Goal: Information Seeking & Learning: Learn about a topic

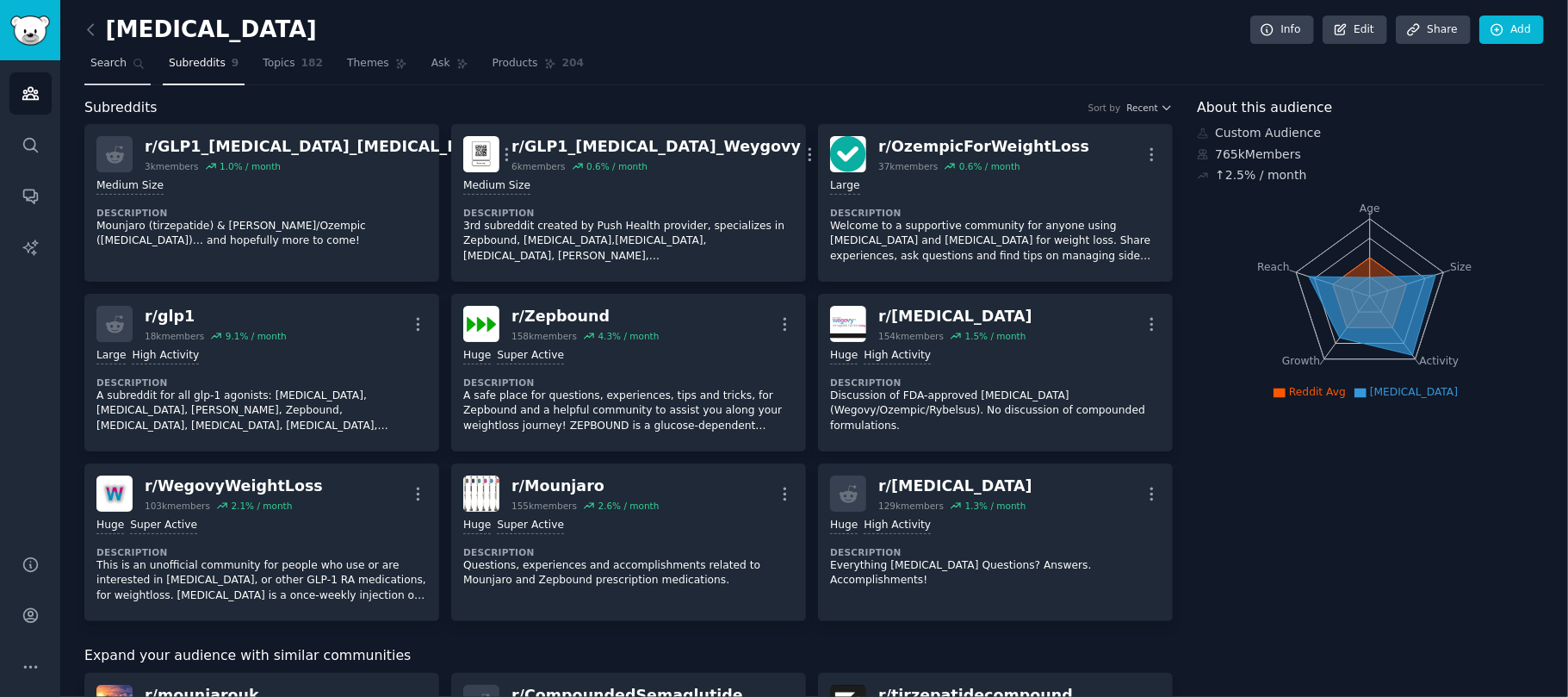
click at [102, 70] on span "Search" at bounding box center [108, 64] width 36 height 15
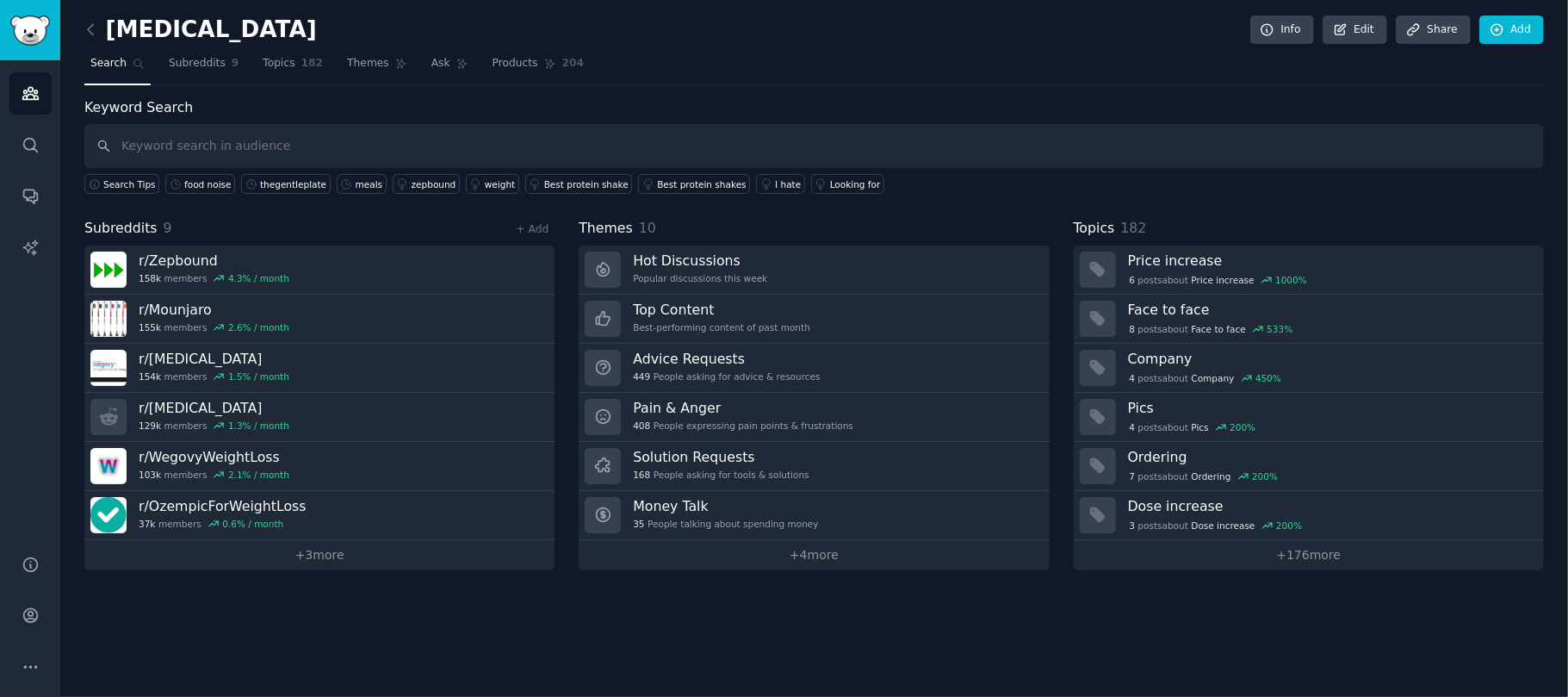
click at [260, 152] on input "text" at bounding box center [814, 145] width 1460 height 44
type input "cook"
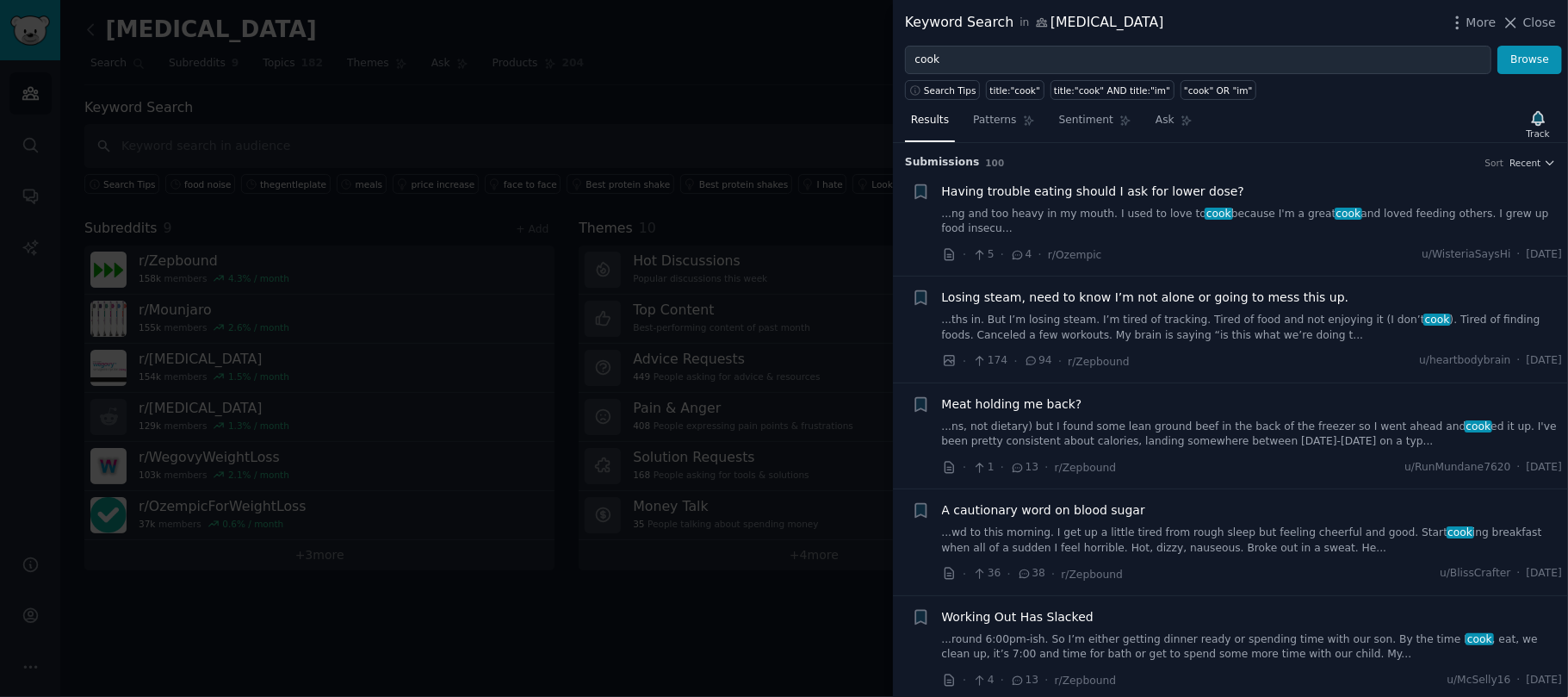
click at [1110, 214] on link "...ng and too heavy in my mouth. I used to love to cook because I'm a great coo…" at bounding box center [1252, 222] width 621 height 30
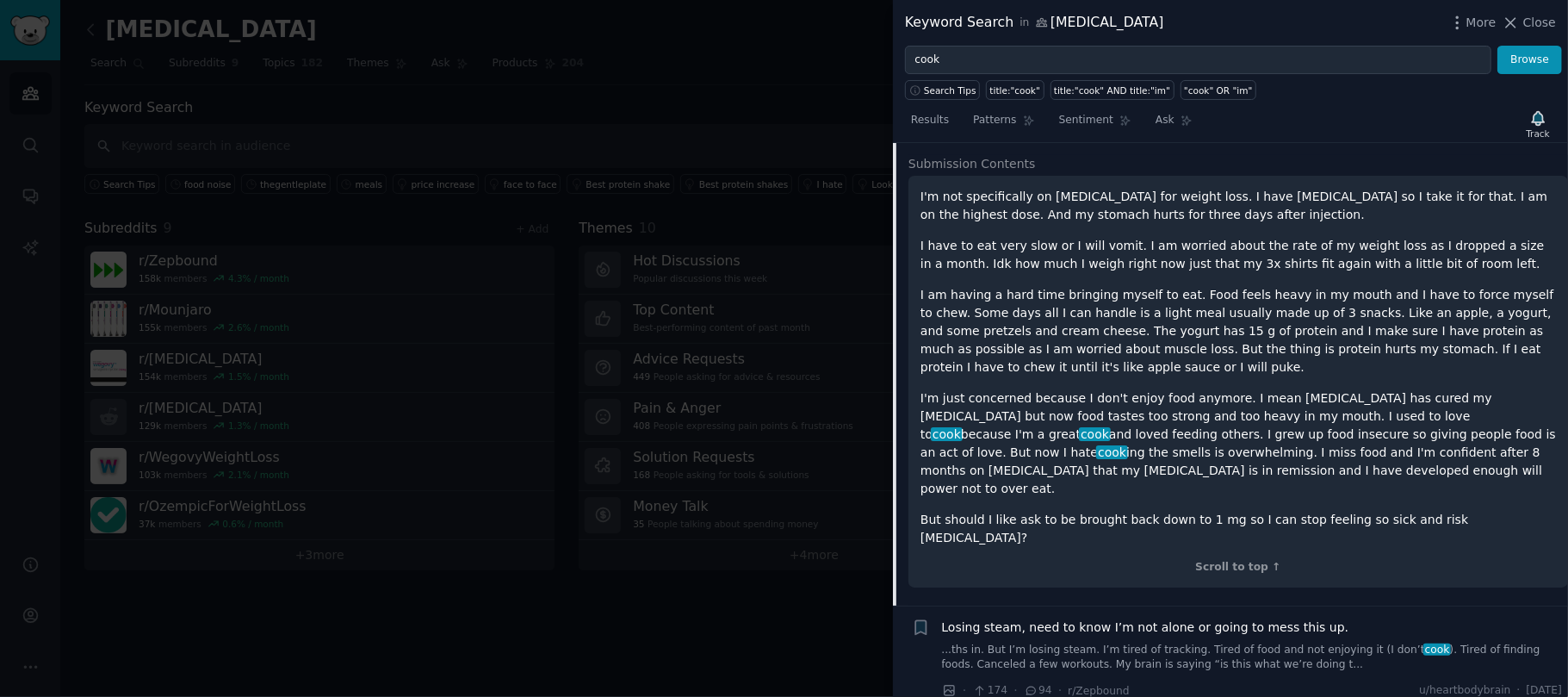
scroll to position [135, 0]
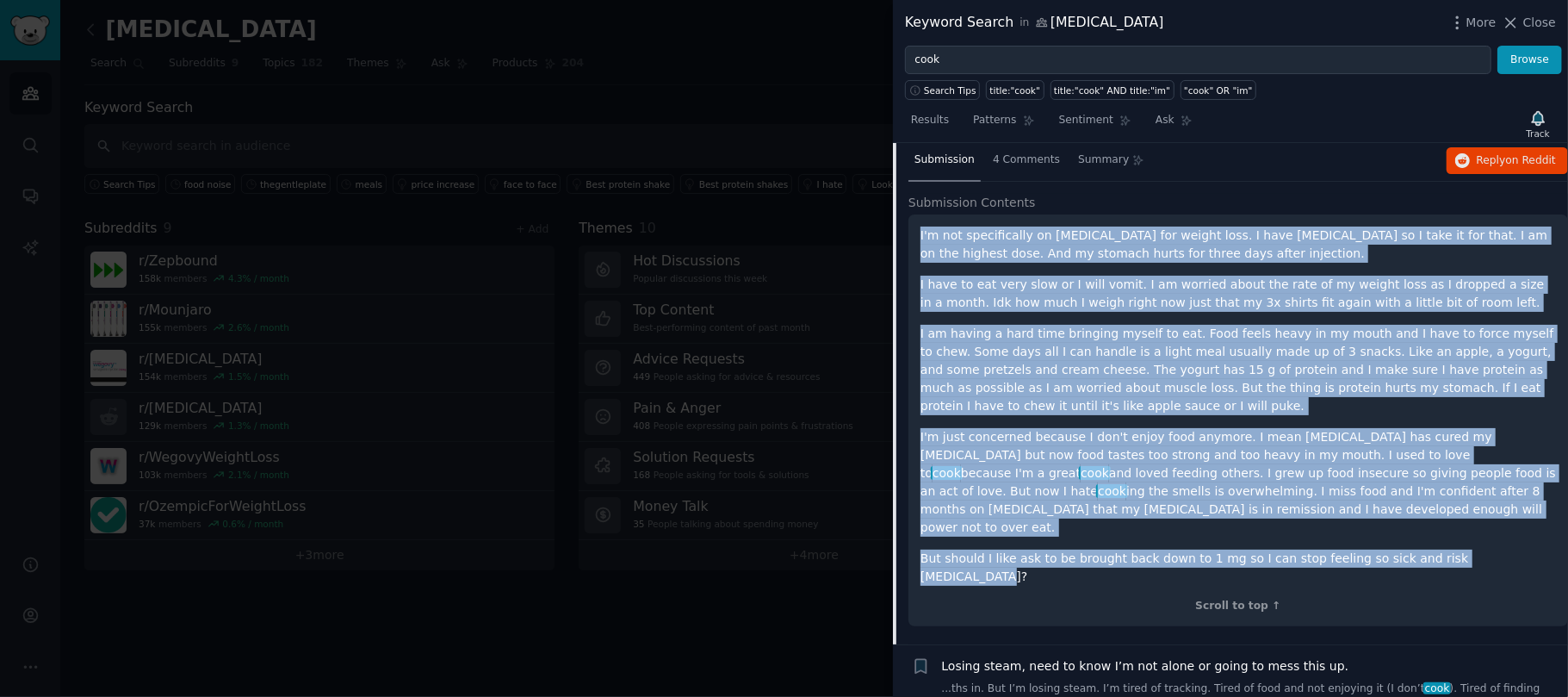
drag, startPoint x: 914, startPoint y: 328, endPoint x: 1526, endPoint y: 527, distance: 643.5
click at [1526, 527] on div "I'm not specifically on [MEDICAL_DATA] for weight loss. I have [MEDICAL_DATA] s…" at bounding box center [1238, 419] width 660 height 412
click at [1513, 19] on icon at bounding box center [1512, 23] width 10 height 10
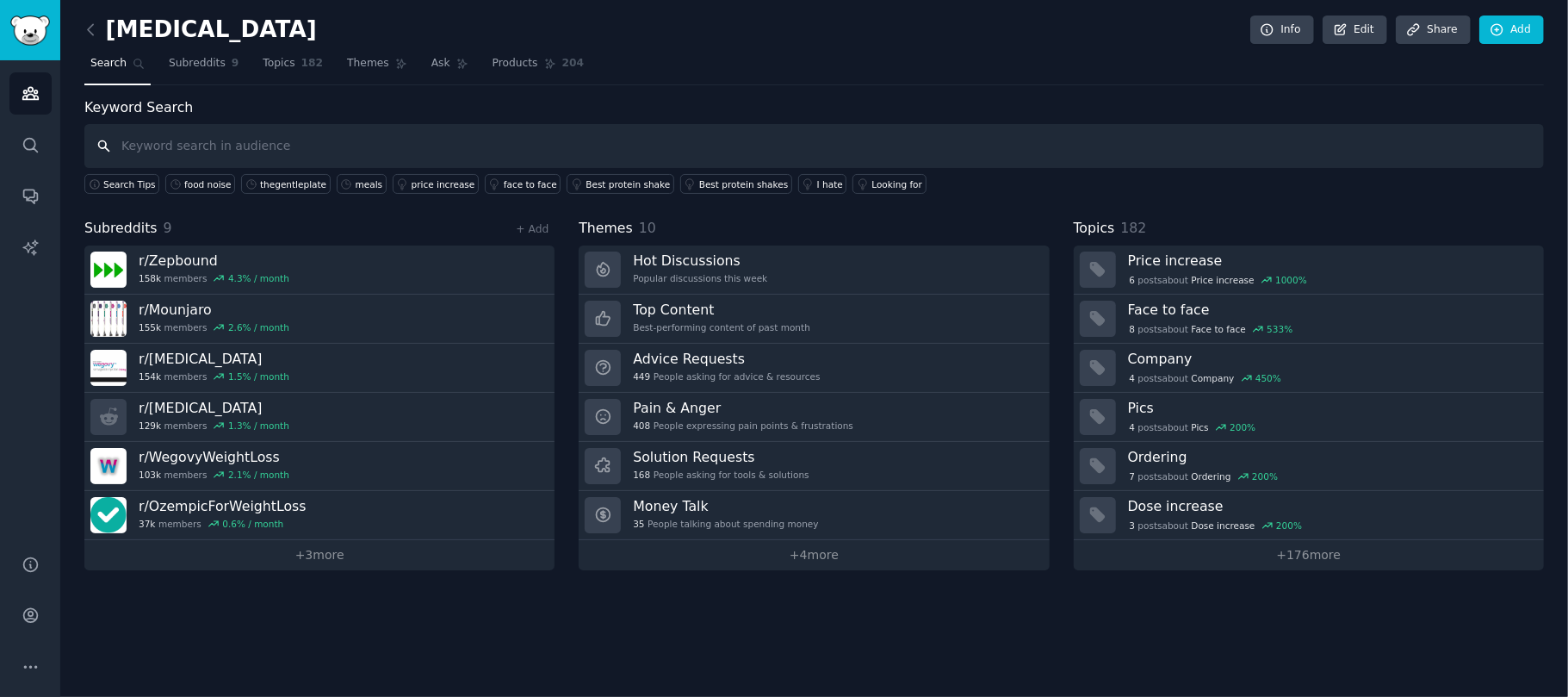
click at [193, 159] on input "text" at bounding box center [814, 145] width 1460 height 44
type input "recipe"
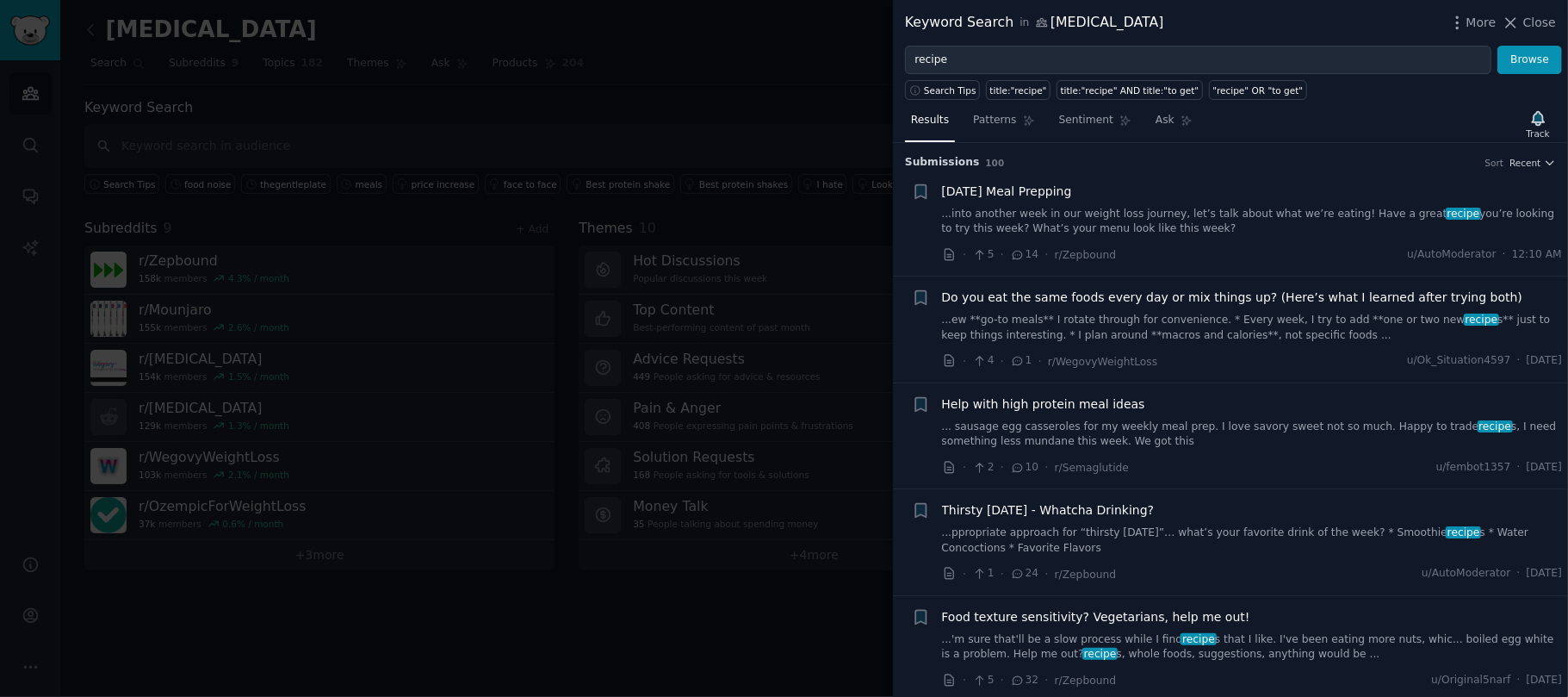
click at [1140, 325] on link "...ew **go-to meals** I rotate through for convenience. * Every week, I try to …" at bounding box center [1252, 328] width 621 height 30
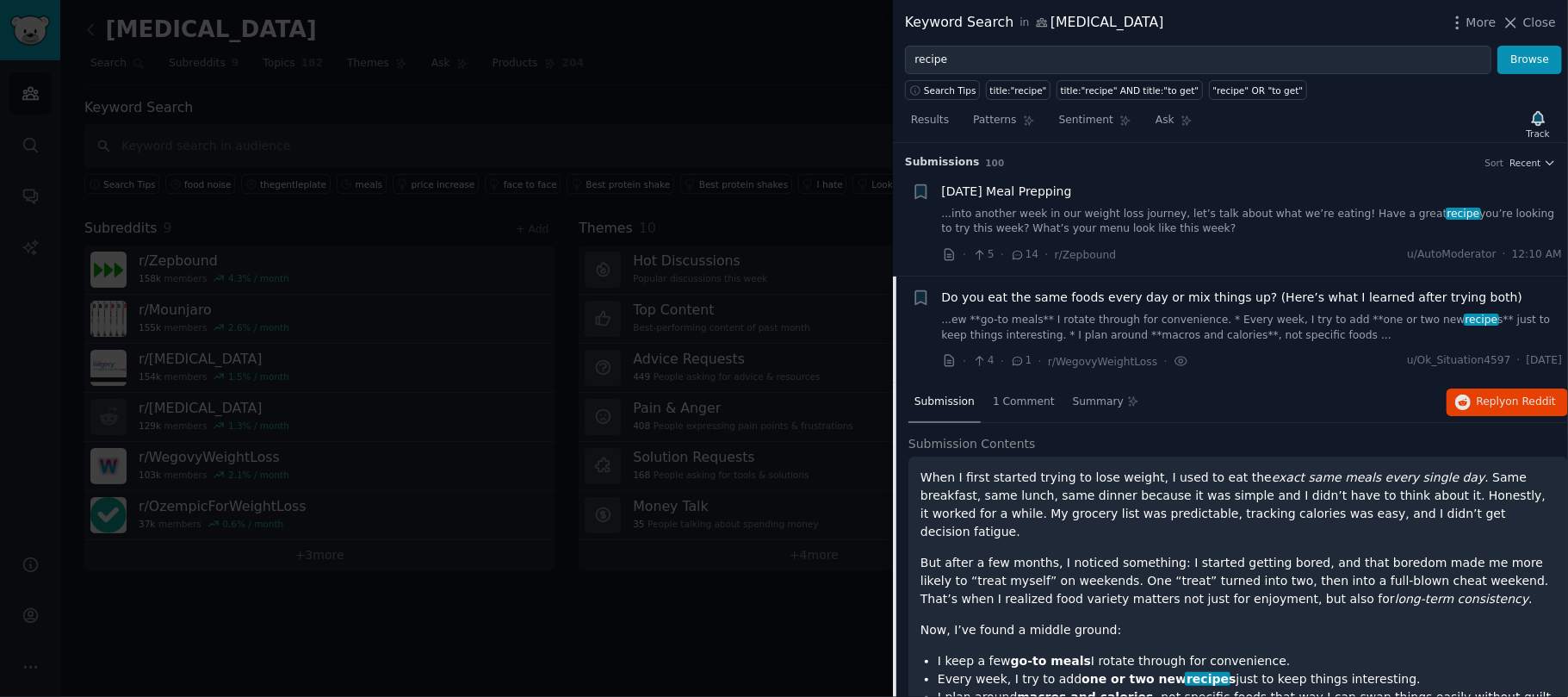
scroll to position [134, 0]
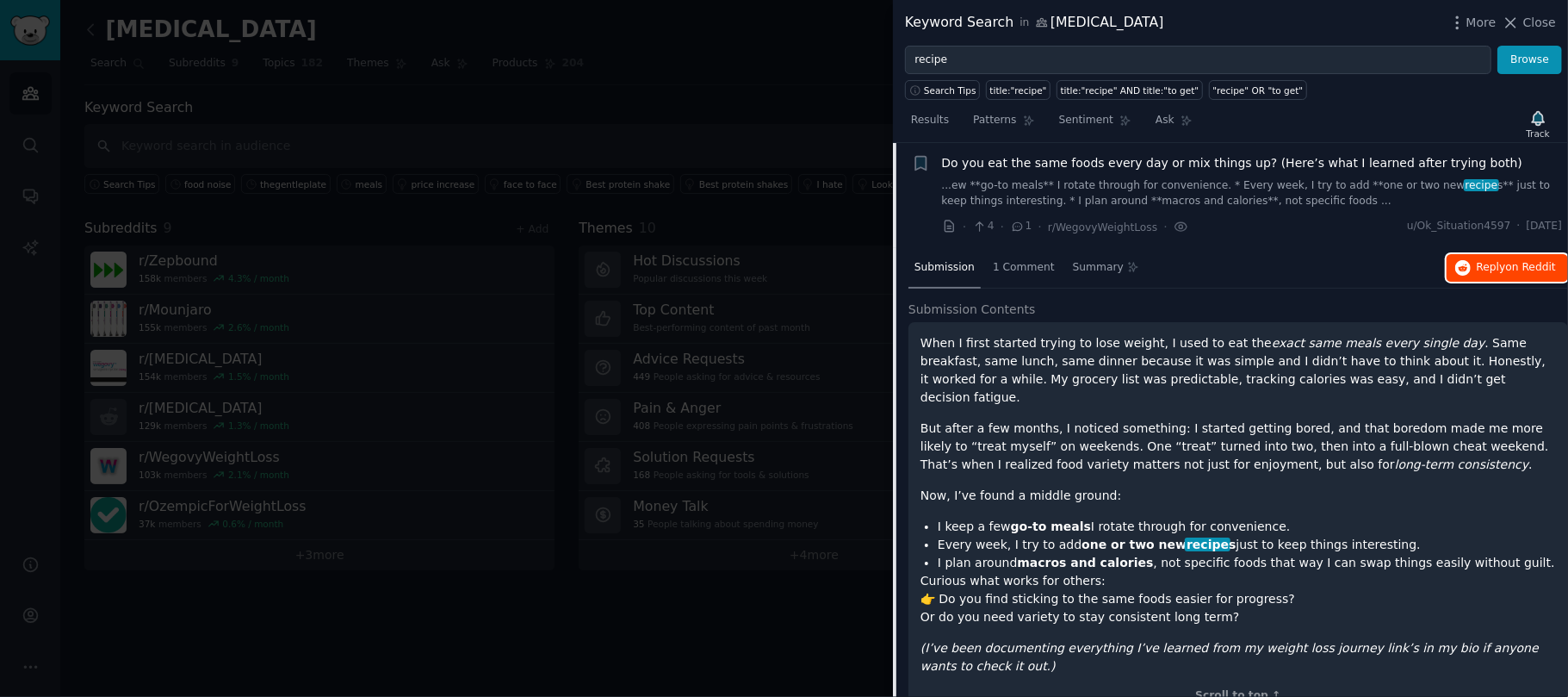
click at [1544, 266] on span "on Reddit" at bounding box center [1531, 266] width 50 height 12
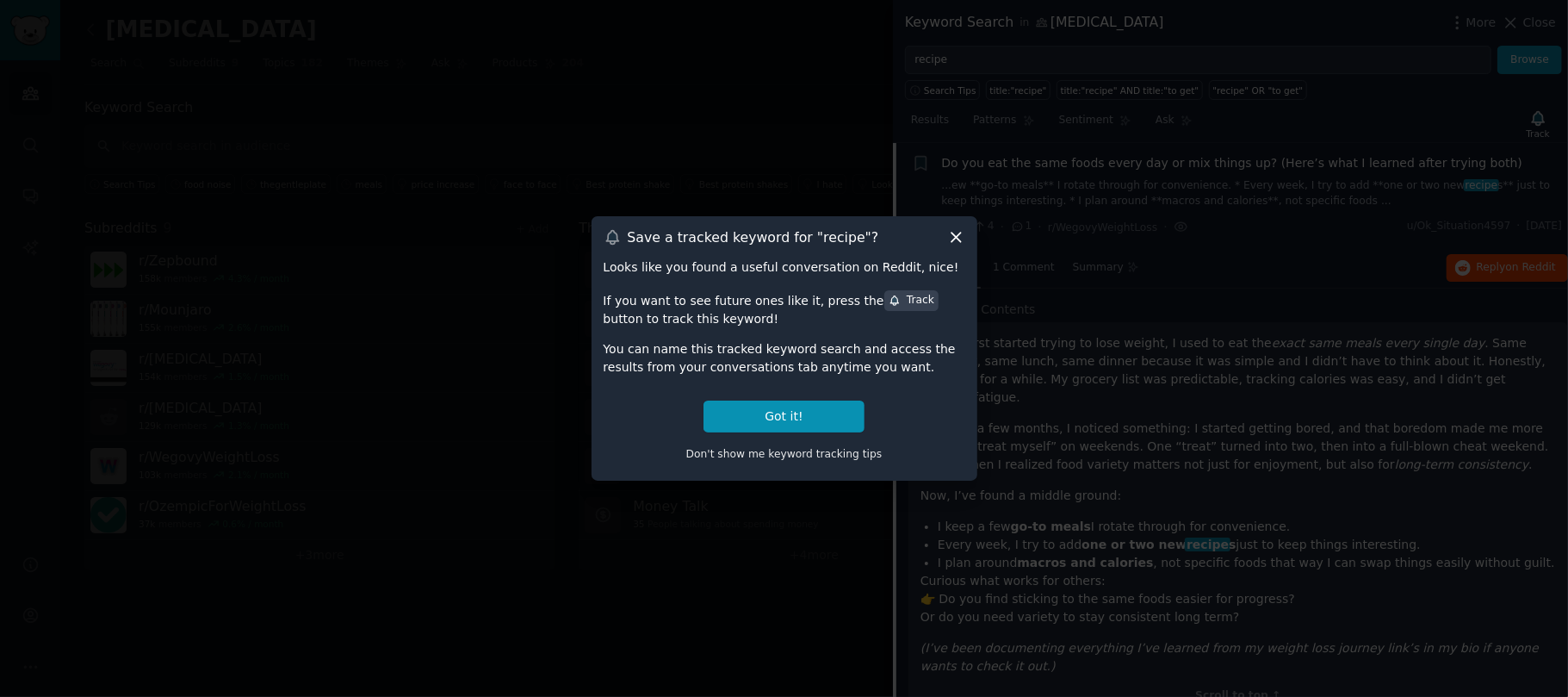
click at [949, 235] on icon at bounding box center [956, 237] width 18 height 18
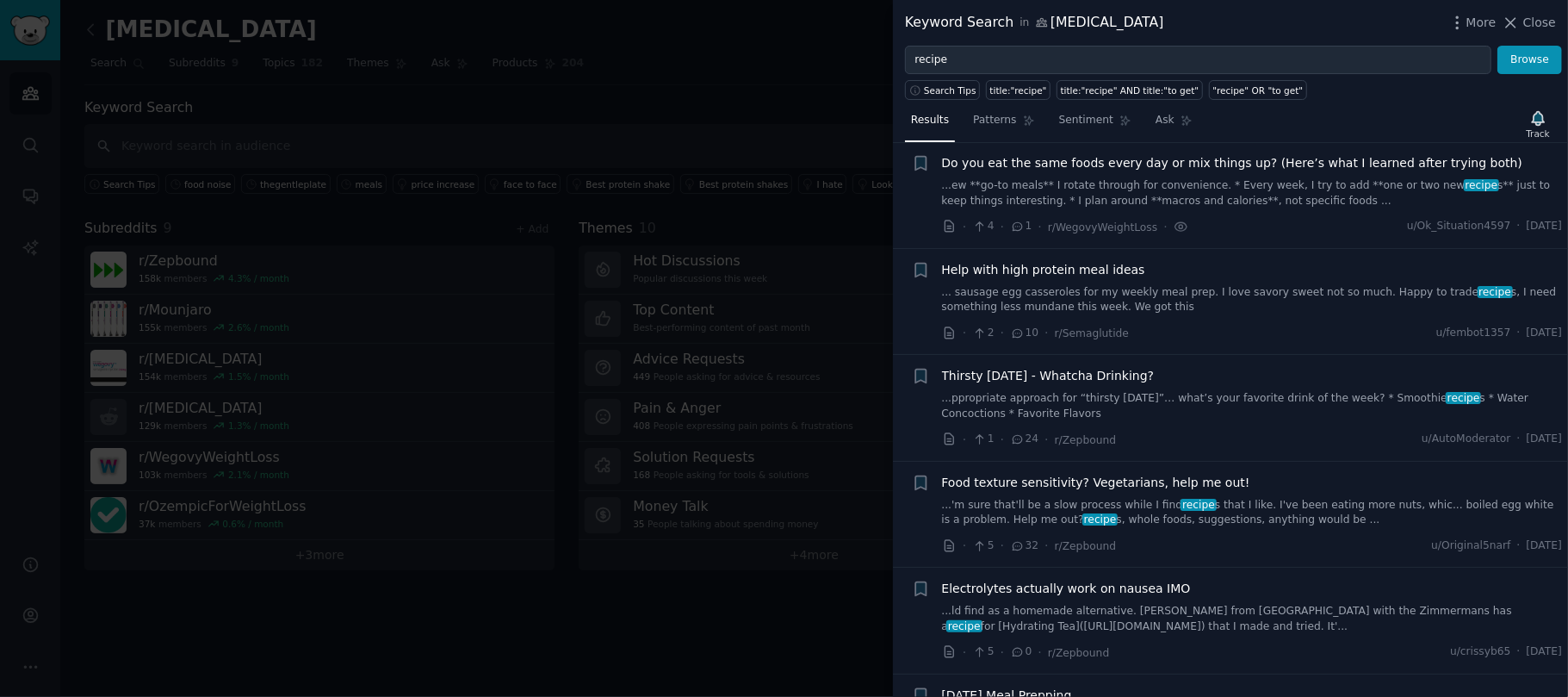
click at [1096, 506] on link "...'m sure that'll be a slow process while I find recipe s that I like. I've be…" at bounding box center [1252, 513] width 621 height 30
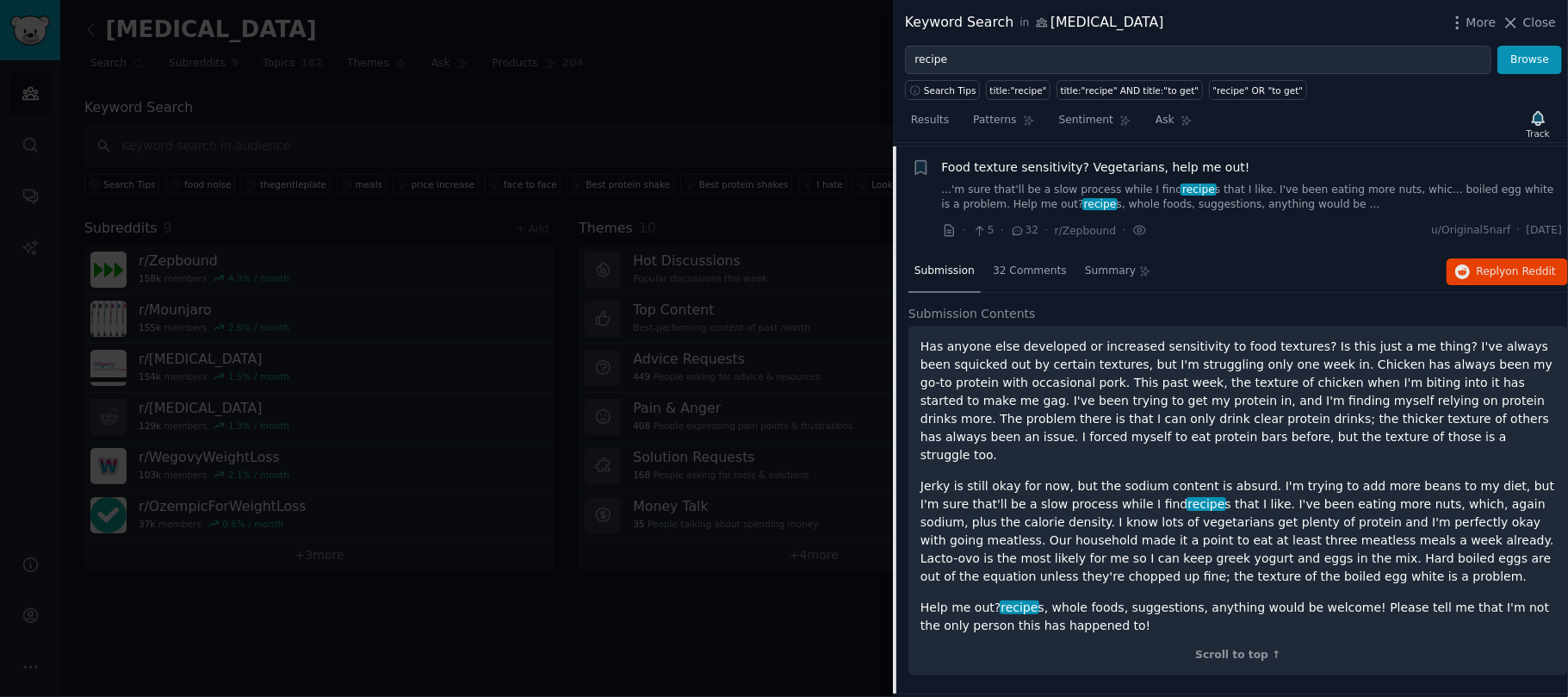
scroll to position [453, 0]
click at [1517, 25] on icon at bounding box center [1512, 23] width 10 height 10
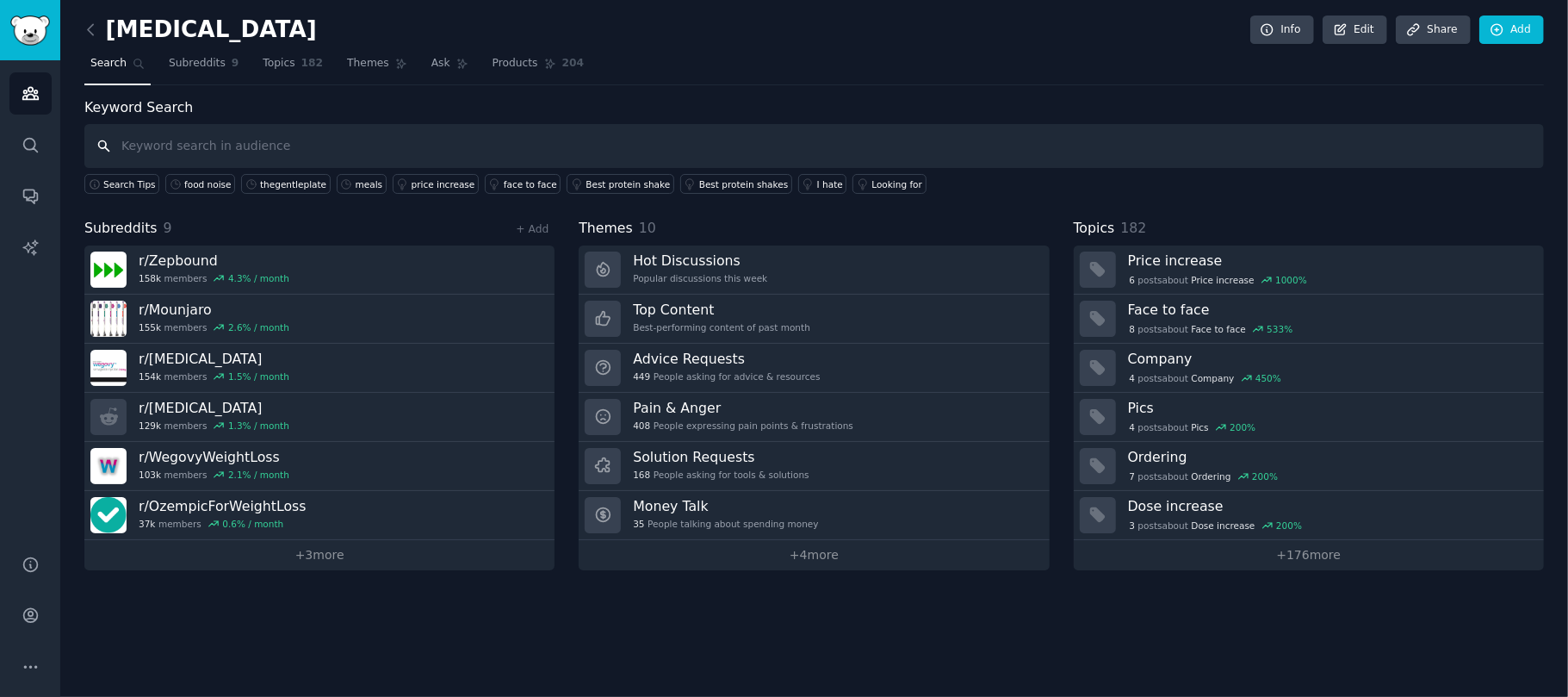
click at [295, 148] on input "text" at bounding box center [814, 145] width 1460 height 44
type input "food"
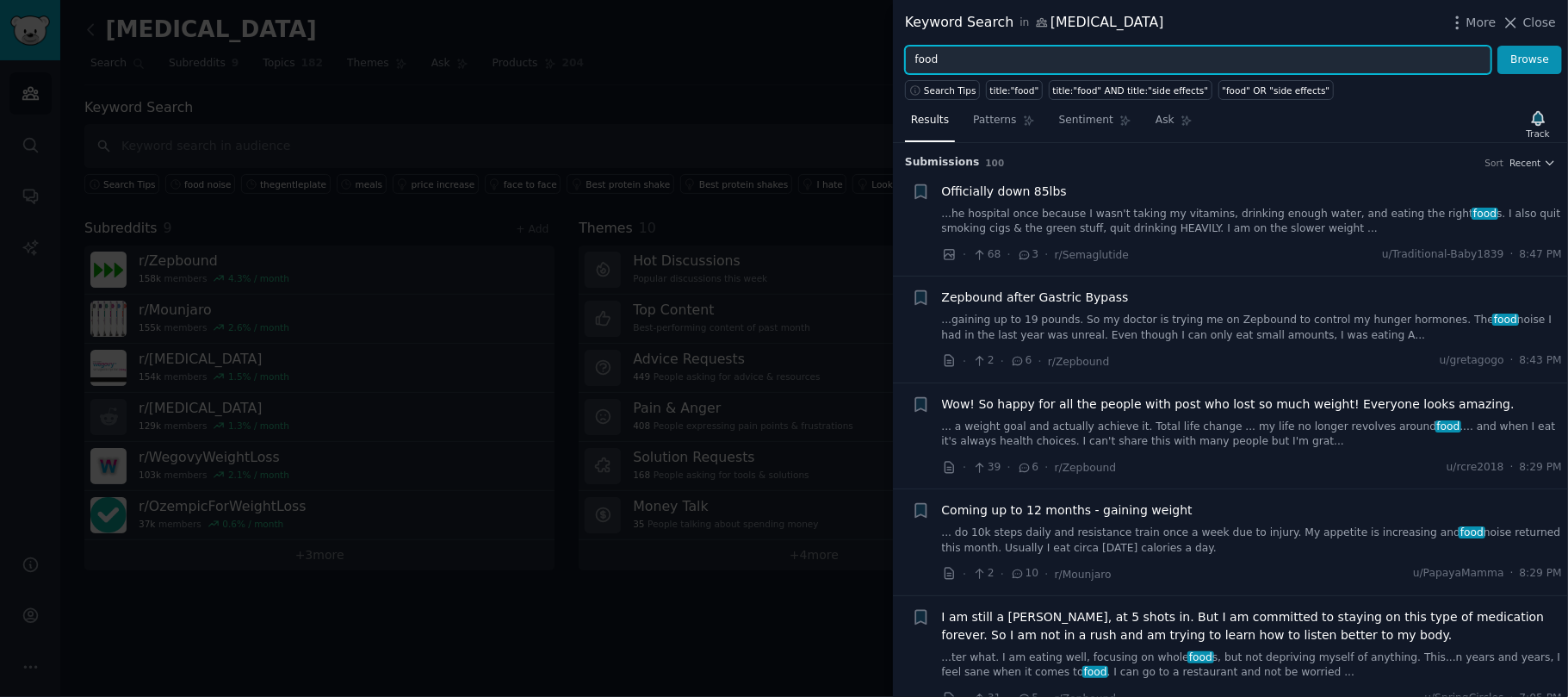
click at [944, 52] on input "food" at bounding box center [1198, 60] width 587 height 29
type input "noise"
click at [1498, 46] on button "Browse" at bounding box center [1530, 60] width 65 height 29
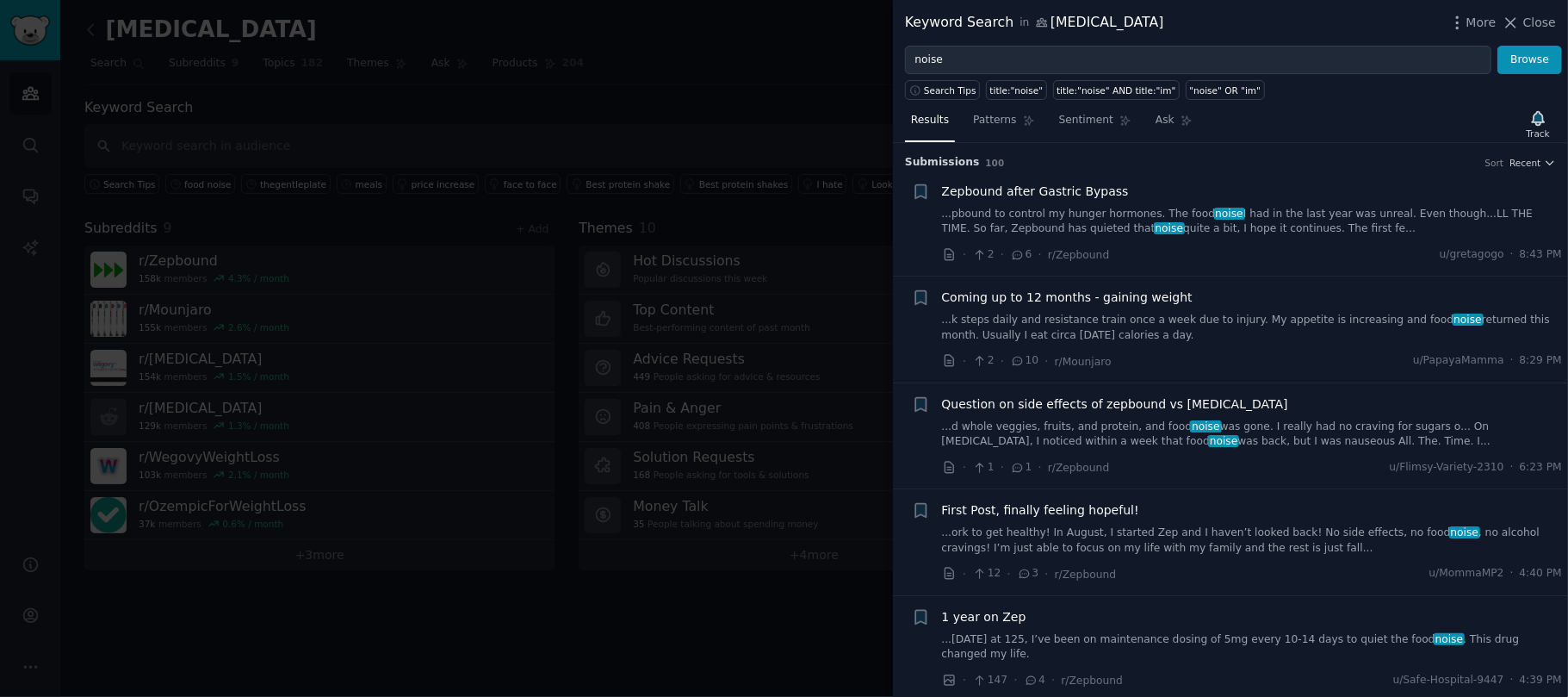
click at [1099, 439] on link "...d whole veggies, fruits, and protein, and food noise was gone. I really had …" at bounding box center [1252, 435] width 621 height 30
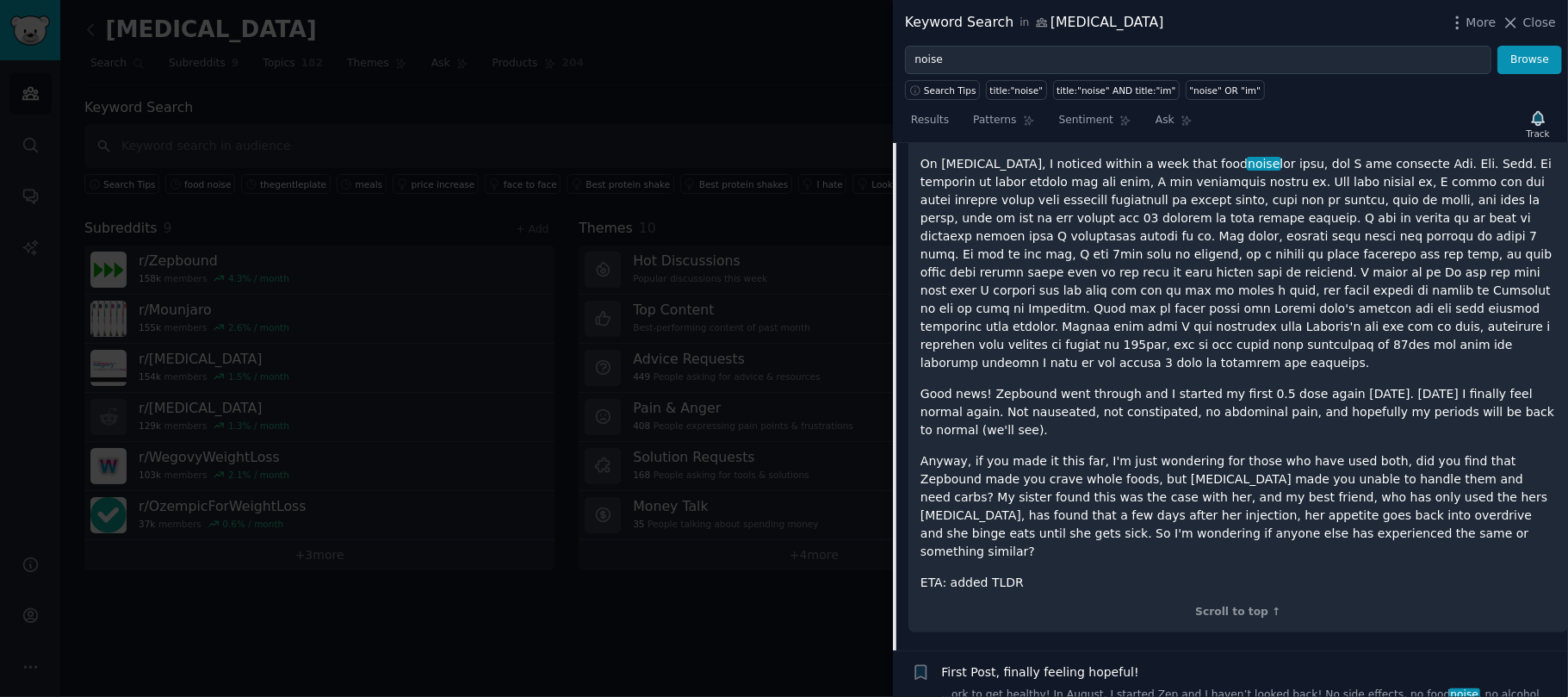
scroll to position [772, 0]
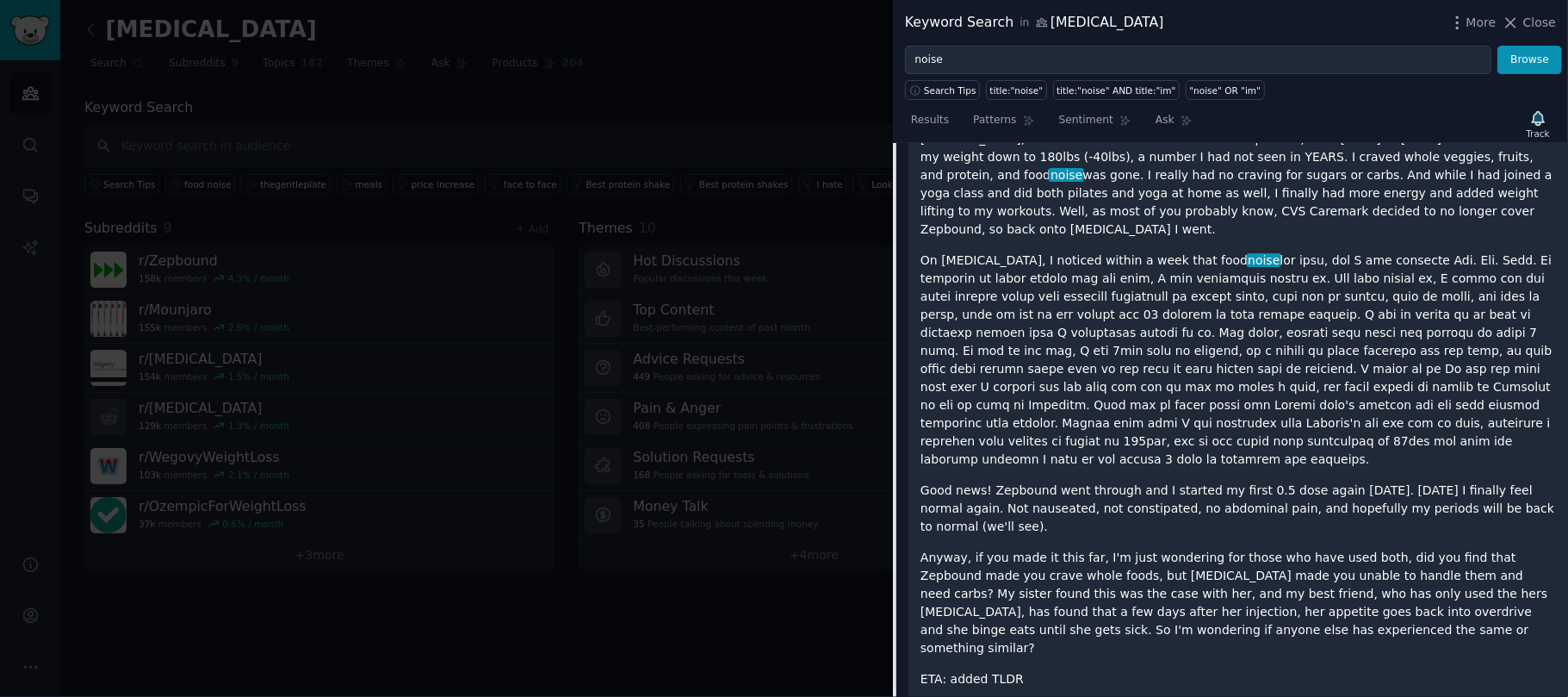
click at [1224, 265] on p "On [MEDICAL_DATA], I noticed within a week that food noise" at bounding box center [1238, 359] width 635 height 217
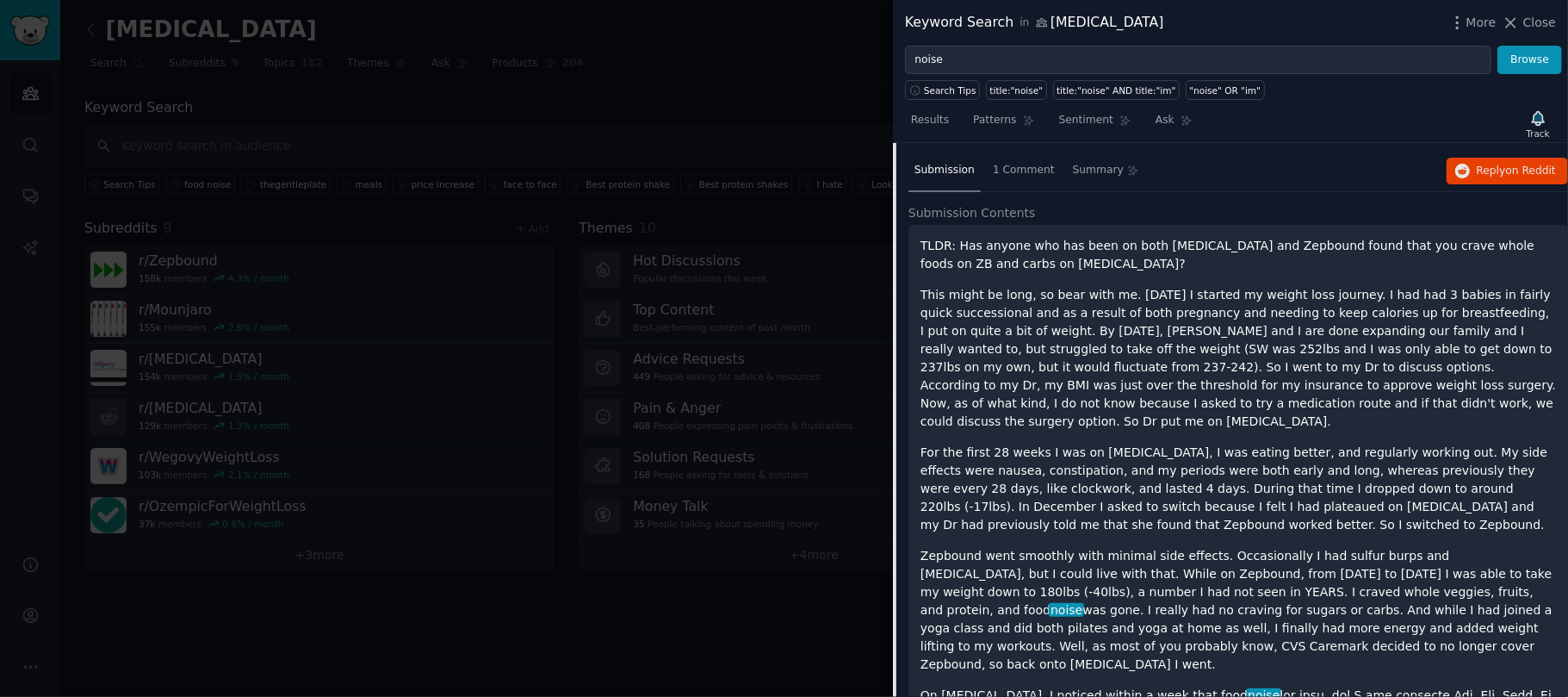
scroll to position [242, 0]
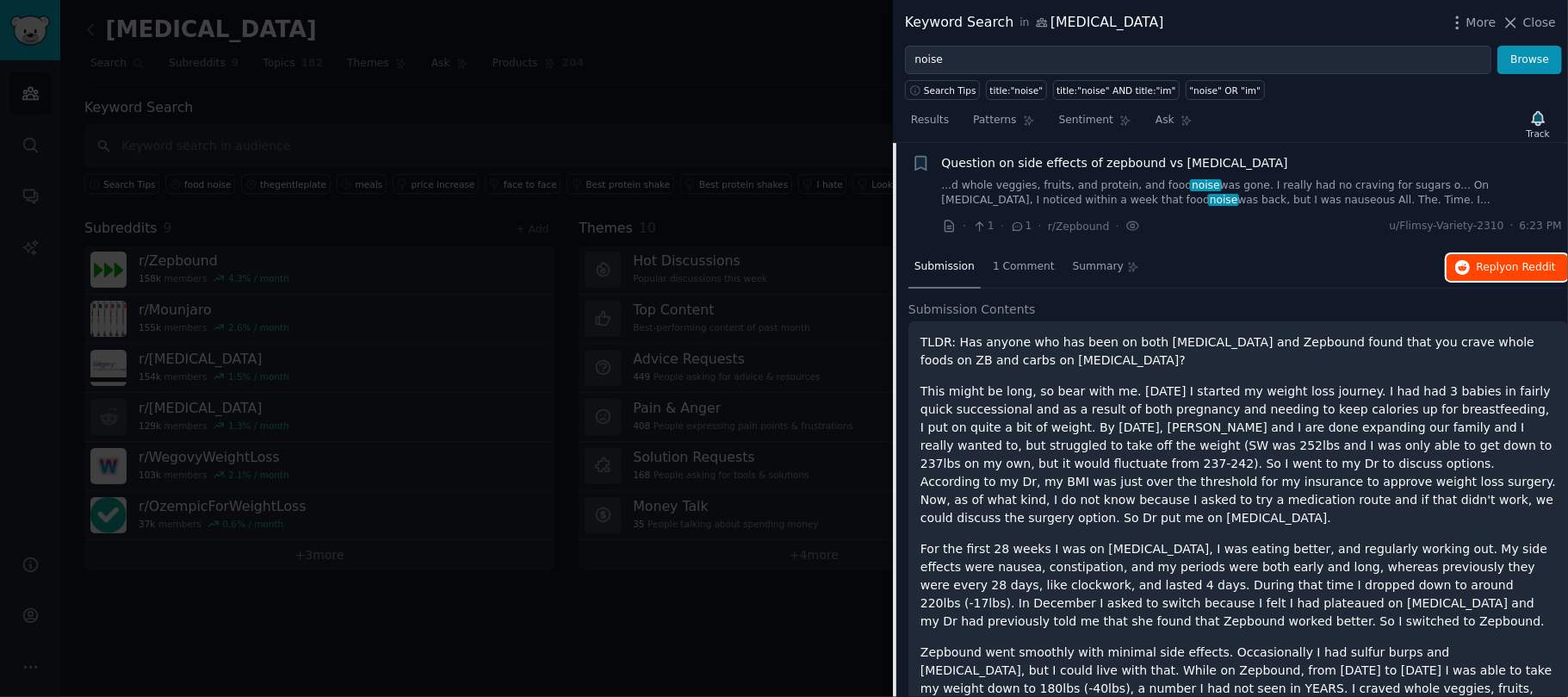
click at [1506, 260] on button "Reply on Reddit" at bounding box center [1507, 267] width 122 height 28
